Goal: Communication & Community: Ask a question

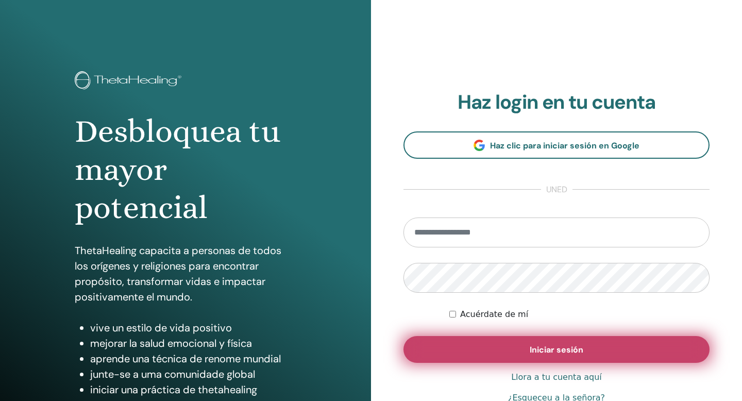
type input "**********"
click at [541, 351] on font "Iniciar sesión" at bounding box center [557, 349] width 54 height 11
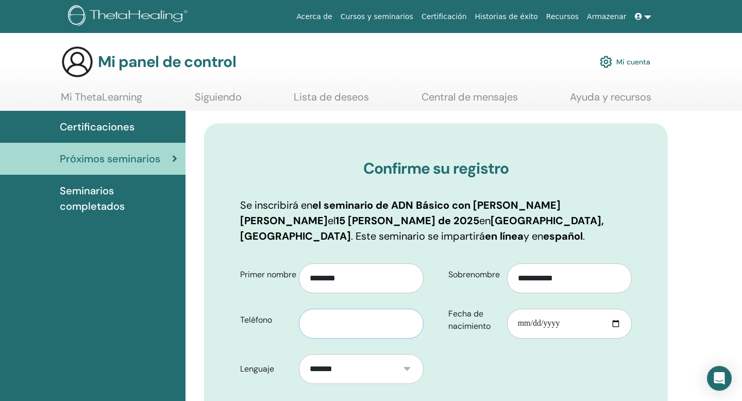
click at [346, 319] on input "text" at bounding box center [361, 324] width 125 height 30
type input "*********"
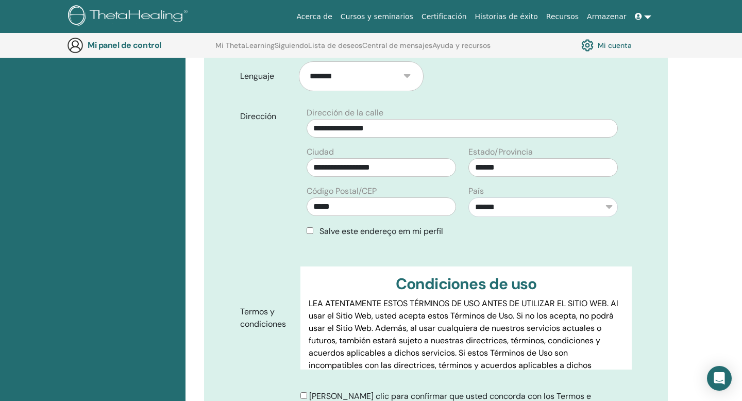
scroll to position [319, 0]
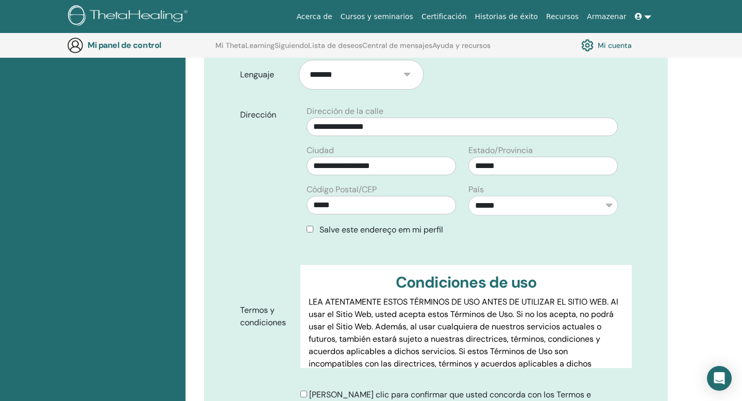
click at [313, 227] on div "Salve este endereço em mi perfil" at bounding box center [462, 230] width 311 height 12
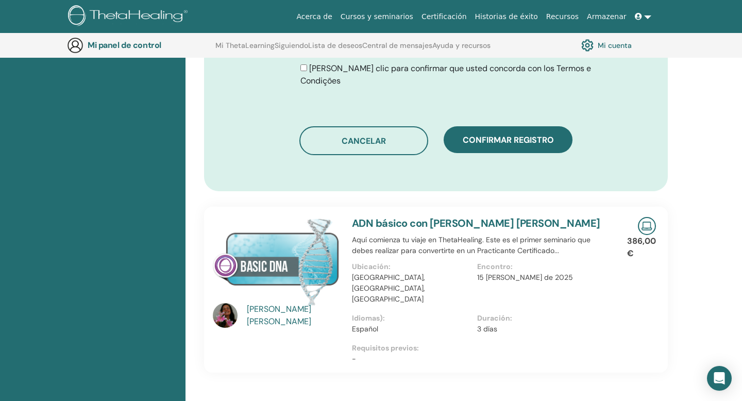
scroll to position [652, 0]
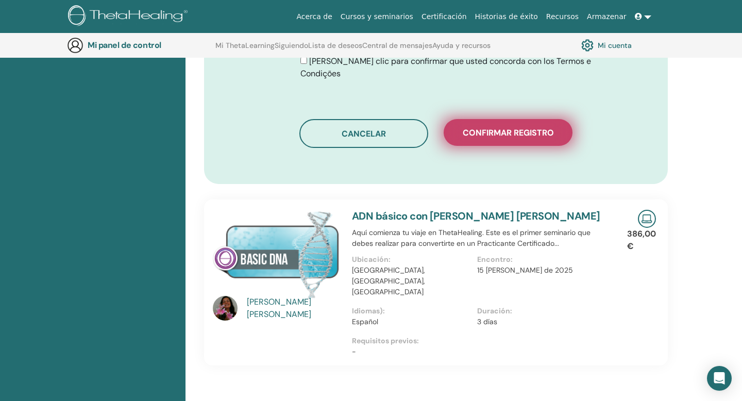
click at [496, 127] on button "Confirmar registro" at bounding box center [508, 132] width 129 height 27
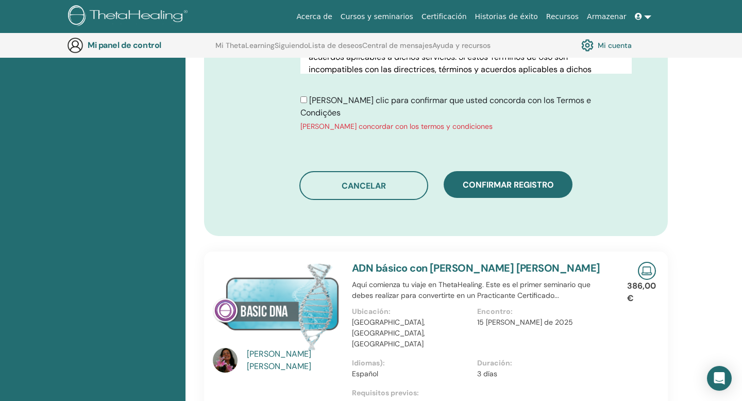
scroll to position [603, 0]
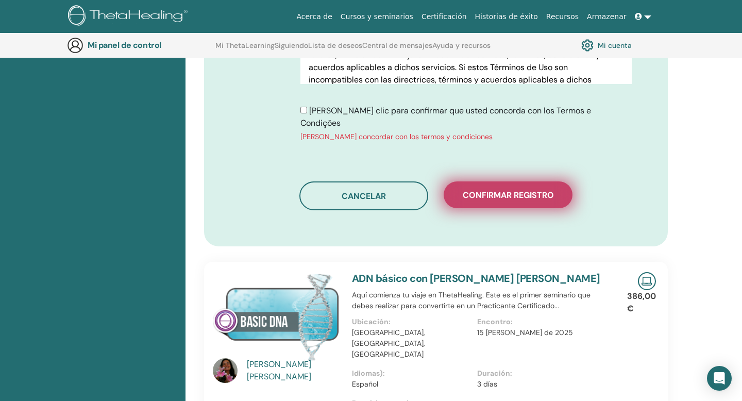
click at [495, 190] on font "Confirmar registro" at bounding box center [508, 195] width 91 height 11
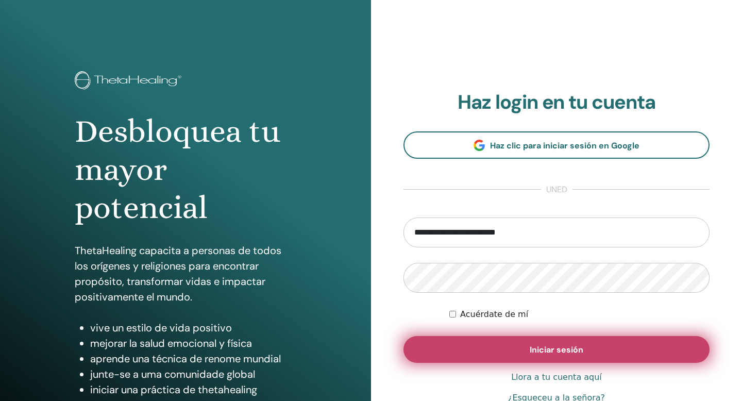
click at [482, 343] on button "Iniciar sesión" at bounding box center [556, 349] width 306 height 27
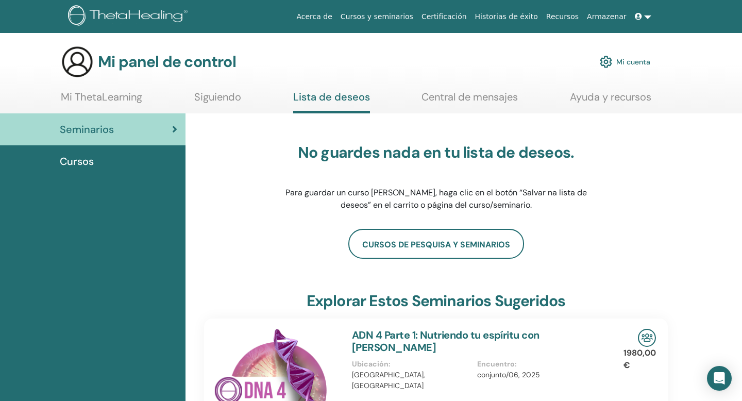
click at [217, 97] on font "Siguiendo" at bounding box center [217, 96] width 47 height 13
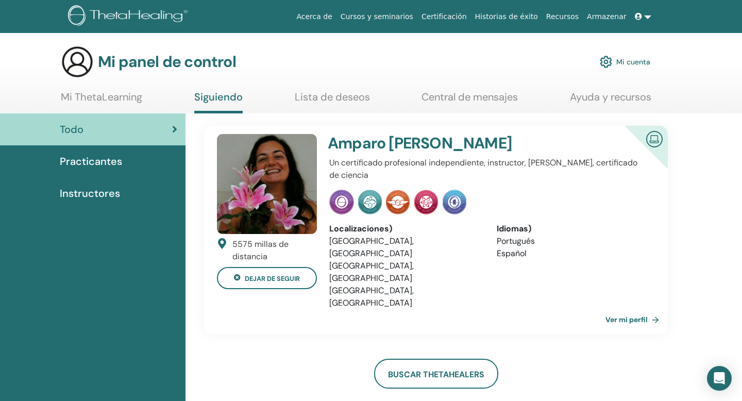
click at [260, 202] on img at bounding box center [267, 184] width 100 height 100
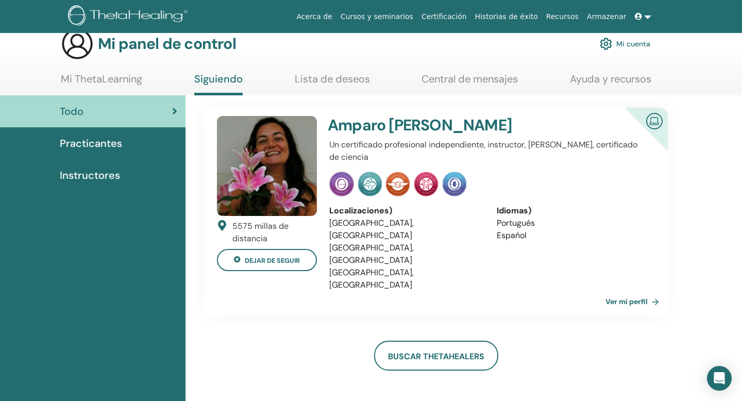
scroll to position [15, 0]
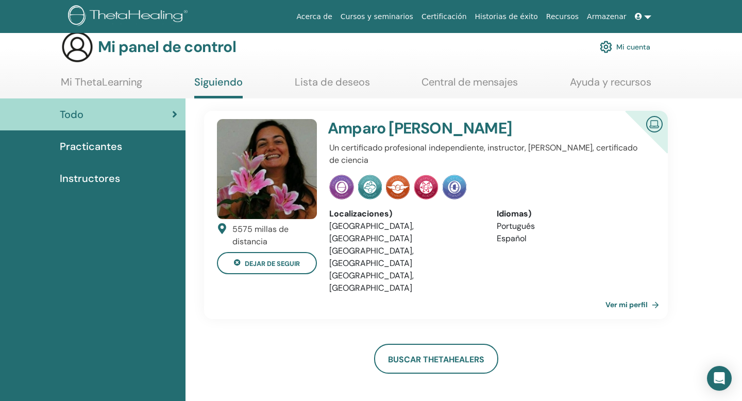
click at [626, 300] on font "Ver mi perfil" at bounding box center [626, 304] width 42 height 9
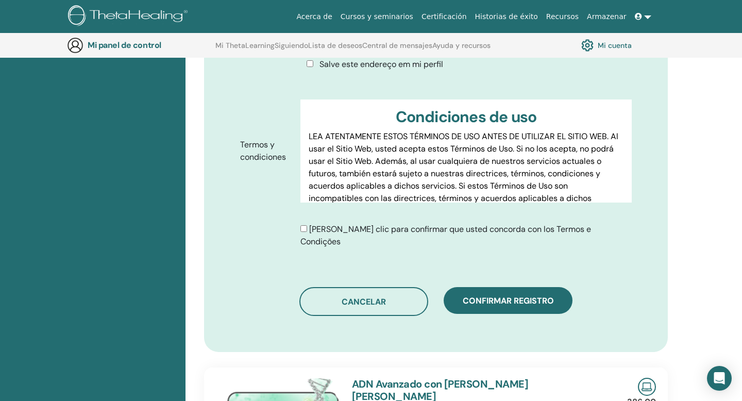
scroll to position [592, 0]
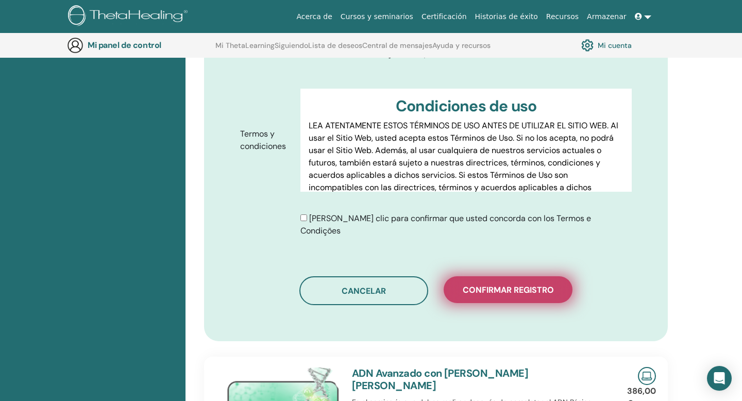
click at [502, 284] on font "Confirmar registro" at bounding box center [508, 289] width 91 height 11
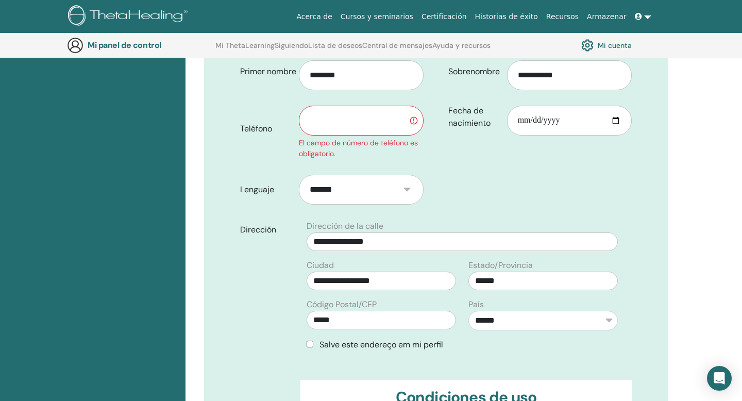
scroll to position [323, 0]
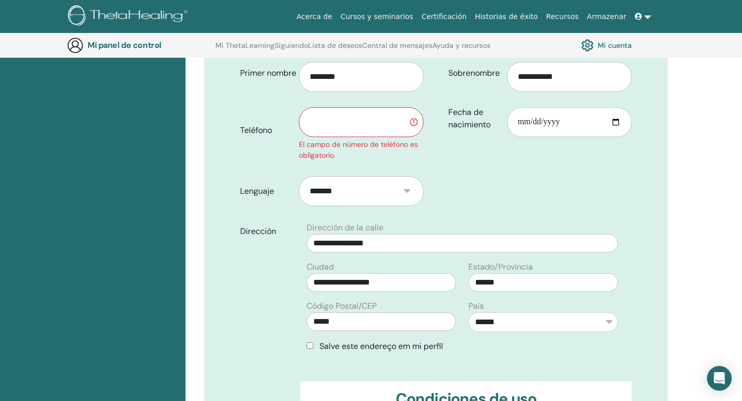
click at [331, 127] on input "text" at bounding box center [361, 122] width 125 height 30
type input "*********"
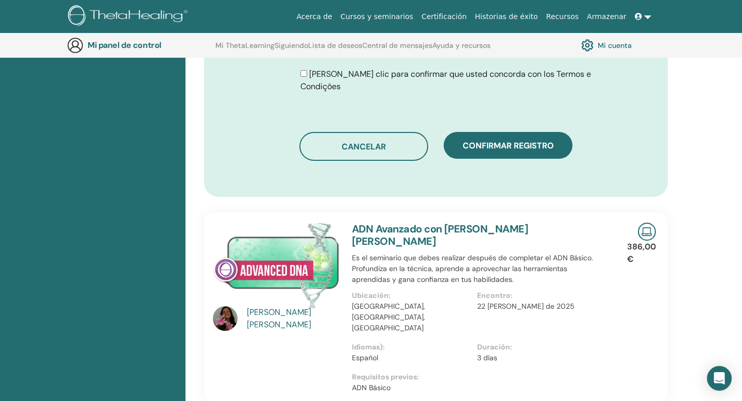
scroll to position [763, 0]
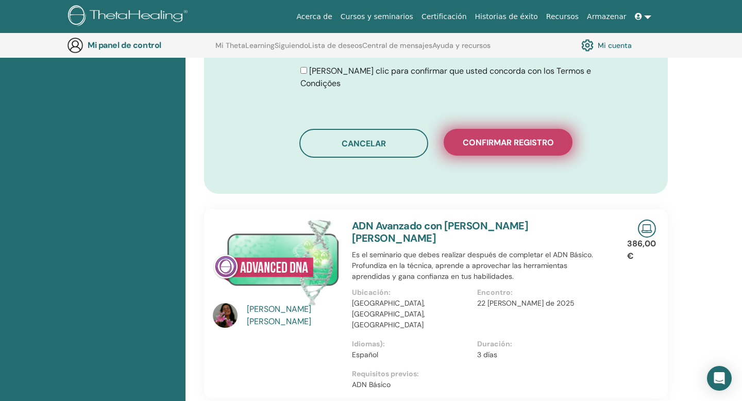
click at [492, 137] on font "Confirmar registro" at bounding box center [508, 142] width 91 height 11
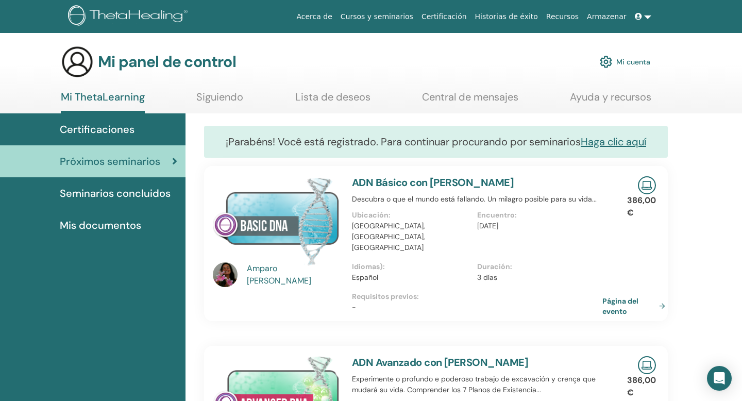
click at [107, 159] on font "Próximos seminarios" at bounding box center [110, 161] width 100 height 13
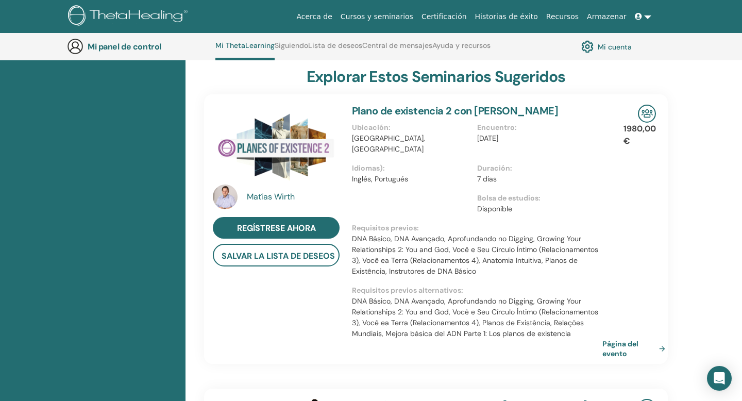
scroll to position [521, 0]
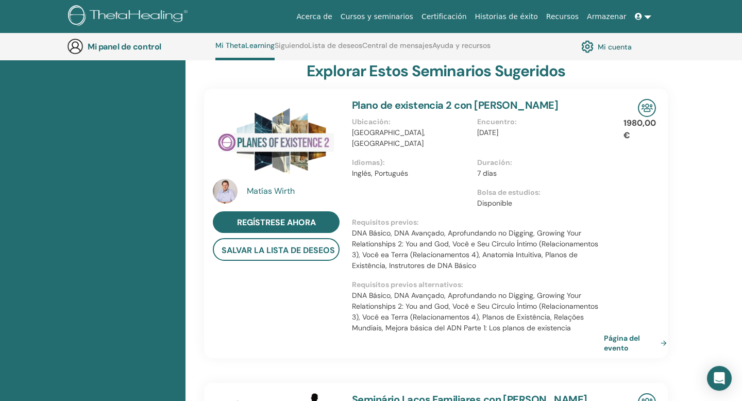
click at [617, 333] on font "Página del evento" at bounding box center [622, 342] width 36 height 19
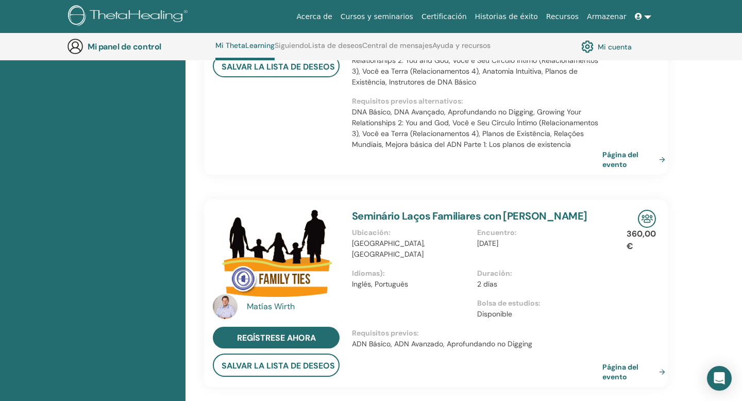
scroll to position [686, 0]
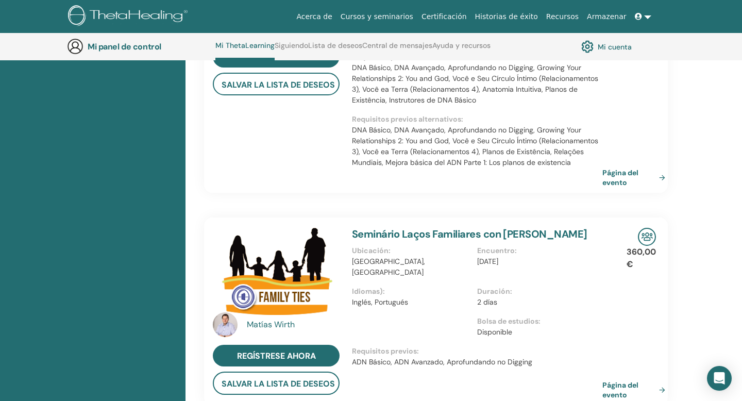
click at [409, 227] on font "Seminário Laços Familiares con Matthias Wirth" at bounding box center [469, 233] width 235 height 13
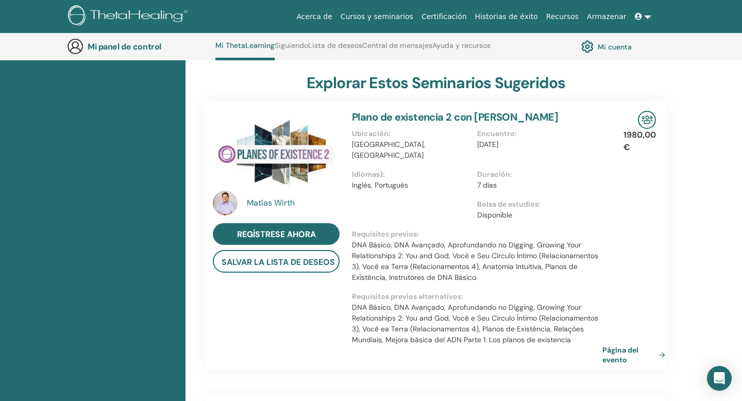
scroll to position [518, 0]
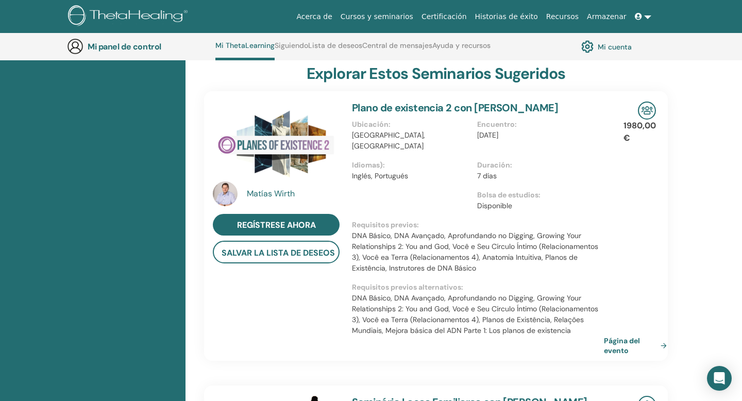
click at [619, 336] on font "Página del evento" at bounding box center [622, 345] width 36 height 19
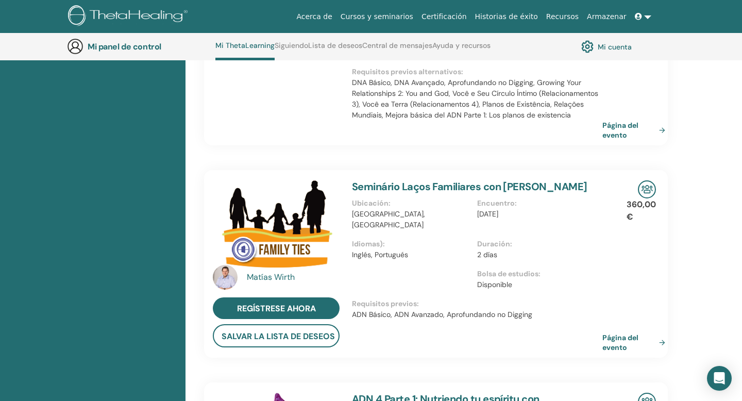
scroll to position [736, 0]
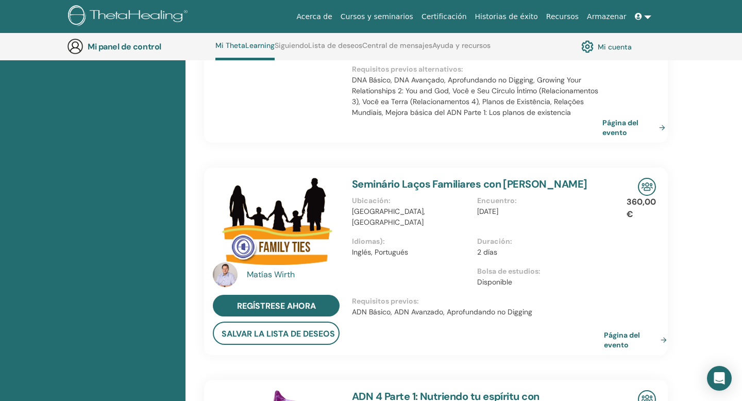
click at [615, 330] on font "Página del evento" at bounding box center [622, 339] width 36 height 19
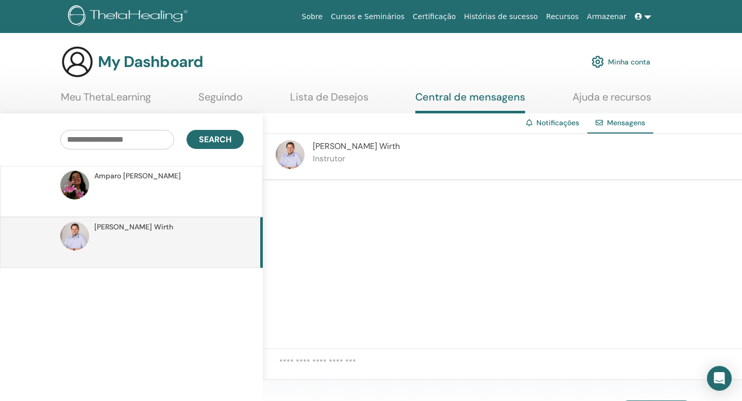
click at [378, 208] on div at bounding box center [502, 264] width 479 height 168
click at [313, 359] on textarea at bounding box center [510, 368] width 463 height 25
type textarea "*"
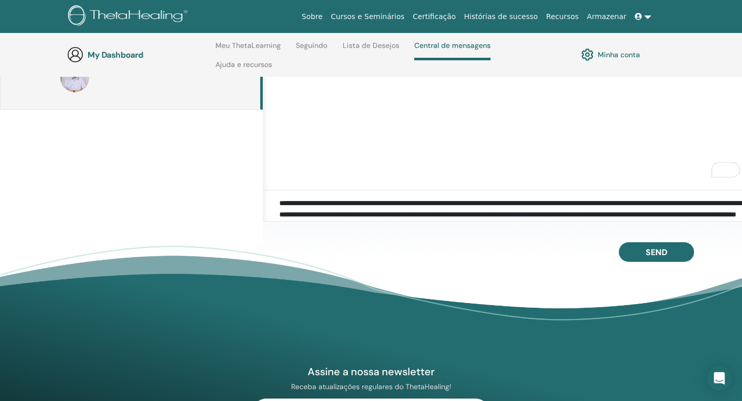
scroll to position [207, 0]
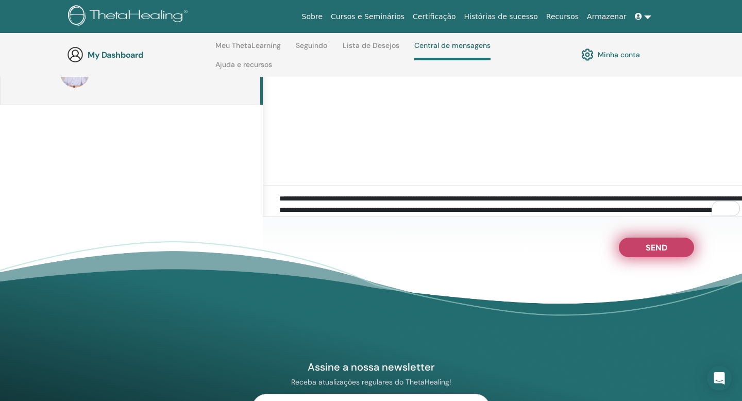
type textarea "**********"
click at [671, 247] on button "Send" at bounding box center [656, 248] width 75 height 20
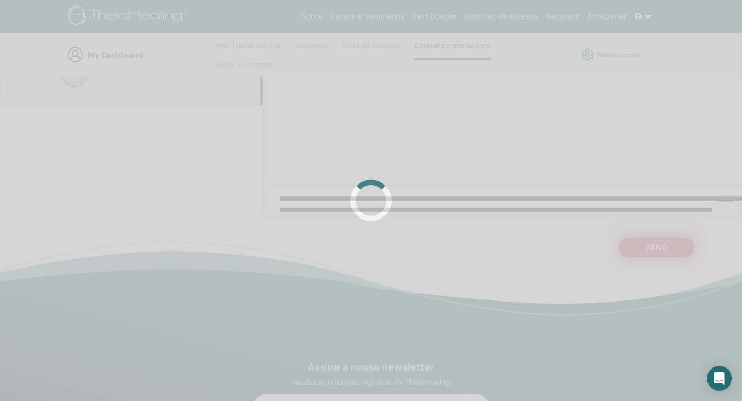
scroll to position [207, 4]
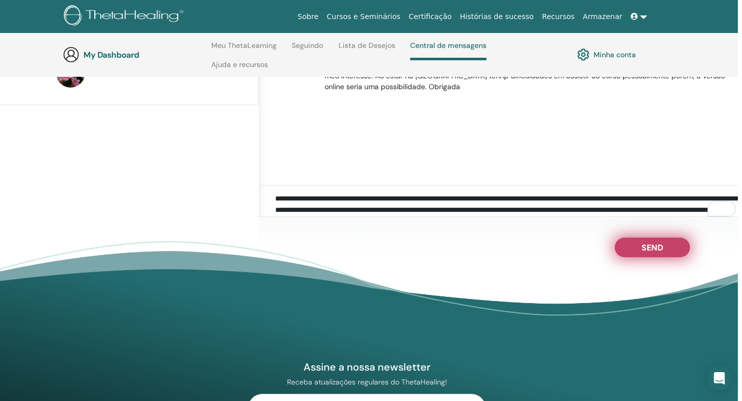
click at [662, 247] on span "Send" at bounding box center [652, 245] width 22 height 7
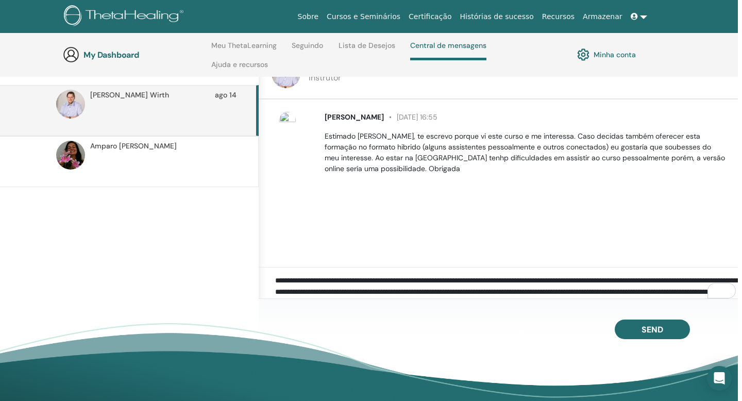
scroll to position [124, 4]
